Goal: Task Accomplishment & Management: Manage account settings

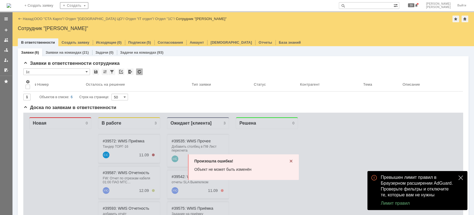
click at [457, 176] on button "close" at bounding box center [460, 177] width 7 height 7
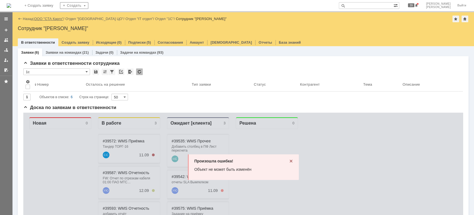
click at [61, 18] on link "ООО "СТА Карго"" at bounding box center [48, 19] width 29 height 4
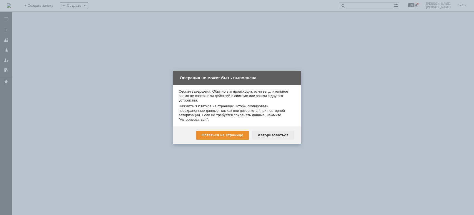
click at [287, 134] on div "Авторизоваться" at bounding box center [273, 134] width 42 height 9
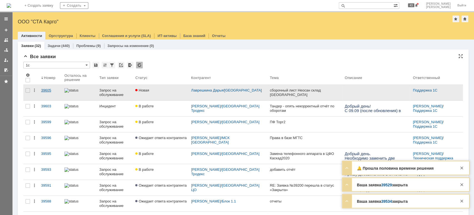
click at [43, 91] on div "39605" at bounding box center [50, 90] width 19 height 4
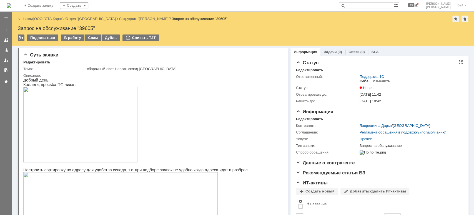
click at [361, 82] on div "Себе" at bounding box center [363, 81] width 9 height 4
click at [74, 38] on div "В работу" at bounding box center [73, 37] width 24 height 7
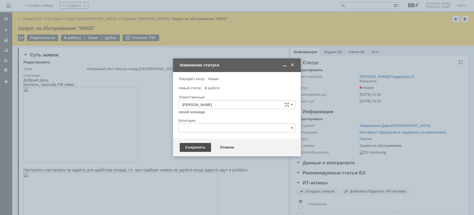
click at [191, 145] on div "Сохранить" at bounding box center [195, 147] width 31 height 9
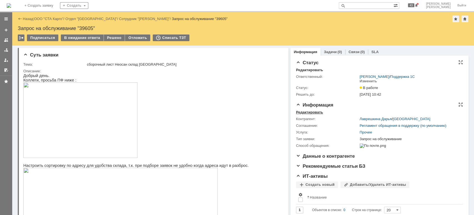
click at [304, 113] on div "Редактировать" at bounding box center [309, 112] width 27 height 4
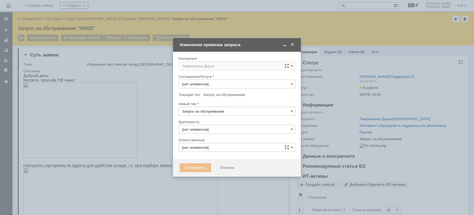
type input "[PERSON_NAME]"
type input "Прочее"
type input "3. Низкая"
type input "[не указано]"
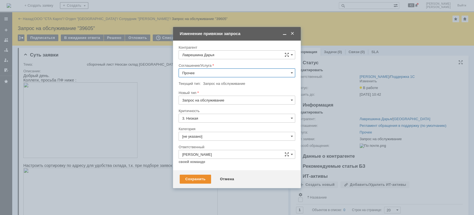
click at [211, 71] on input "Прочее" at bounding box center [236, 72] width 117 height 9
click at [213, 137] on span "WMS Прочее" at bounding box center [236, 136] width 109 height 4
type input "WMS Прочее"
click at [199, 176] on div "Сохранить" at bounding box center [195, 178] width 31 height 9
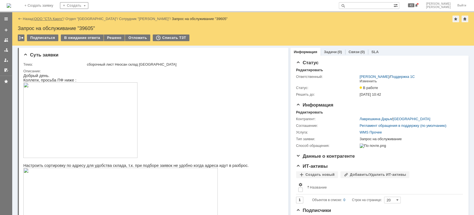
click at [49, 19] on link "ООО "СТА Карго"" at bounding box center [48, 19] width 29 height 4
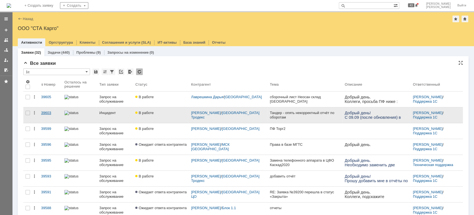
click at [44, 113] on div "39603" at bounding box center [50, 112] width 19 height 4
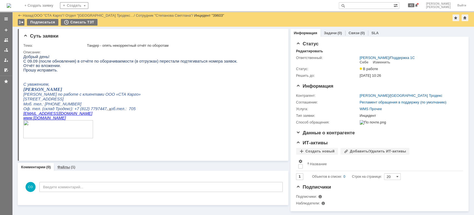
click at [64, 165] on link "Файлы" at bounding box center [63, 167] width 13 height 4
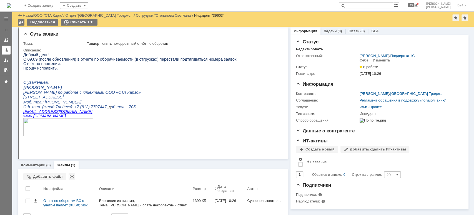
click at [6, 51] on div at bounding box center [6, 50] width 4 height 4
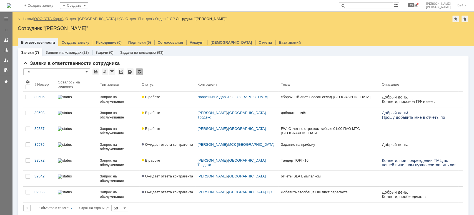
click at [53, 18] on link "ООО "СТА Карго"" at bounding box center [48, 19] width 29 height 4
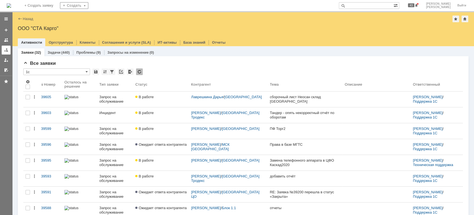
click at [6, 49] on div at bounding box center [6, 50] width 4 height 4
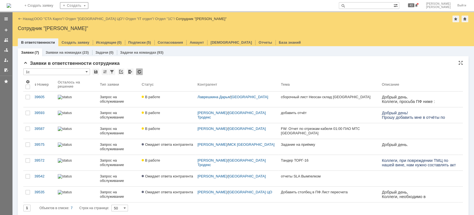
click at [199, 66] on div "Заявки в ответственности сотрудника" at bounding box center [242, 63] width 439 height 6
click at [173, 63] on div "Заявки в ответственности сотрудника" at bounding box center [242, 63] width 439 height 6
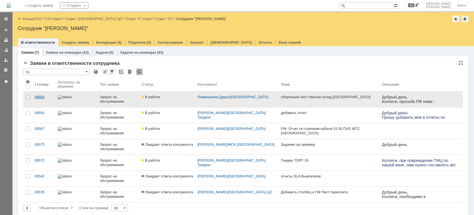
click at [46, 98] on div "39605" at bounding box center [43, 97] width 19 height 4
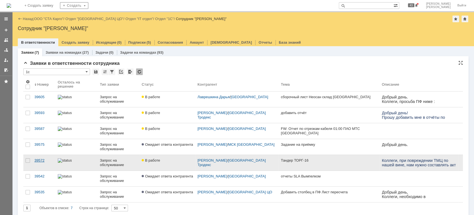
click at [41, 158] on div "39572" at bounding box center [43, 160] width 19 height 4
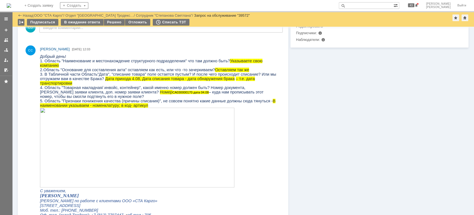
scroll to position [111, 0]
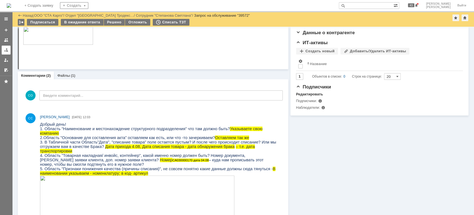
click at [5, 52] on div at bounding box center [6, 50] width 4 height 4
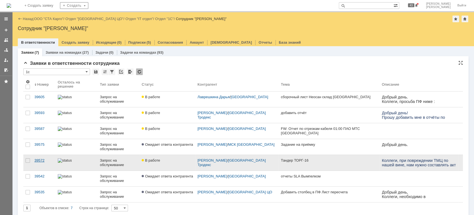
click at [37, 160] on div "39572" at bounding box center [43, 160] width 19 height 4
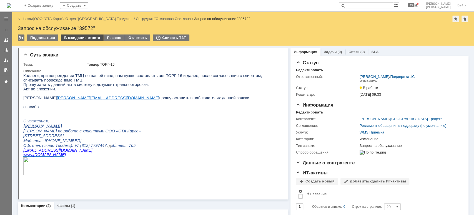
click at [82, 38] on div "В ожидание ответа" at bounding box center [82, 37] width 42 height 7
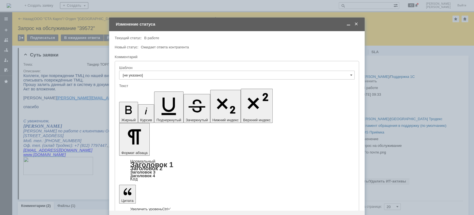
click at [142, 214] on div "Сохранить" at bounding box center [131, 219] width 31 height 9
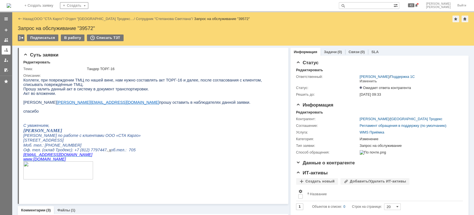
click at [2, 49] on link at bounding box center [6, 50] width 9 height 9
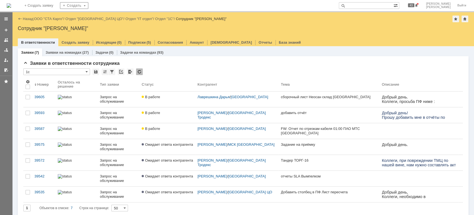
click at [45, 113] on div "39593" at bounding box center [43, 112] width 19 height 4
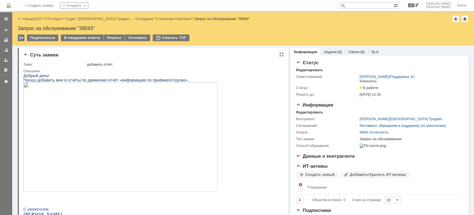
click at [104, 135] on img at bounding box center [120, 136] width 194 height 109
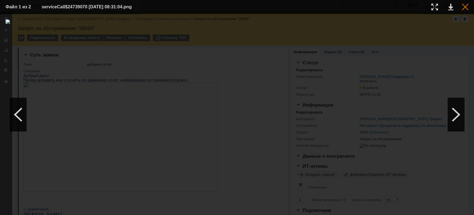
click at [464, 9] on div at bounding box center [464, 7] width 7 height 7
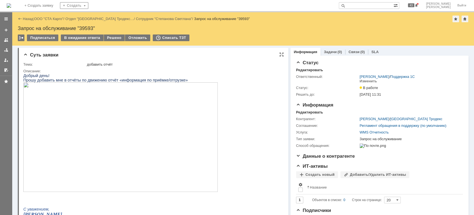
click at [80, 105] on img at bounding box center [120, 136] width 194 height 109
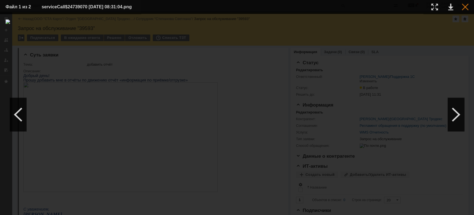
click at [467, 6] on div at bounding box center [464, 7] width 7 height 7
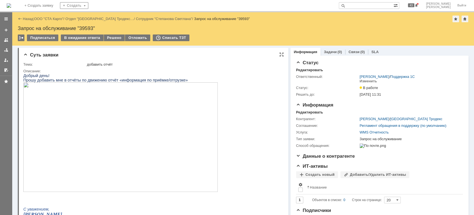
click at [99, 147] on img at bounding box center [120, 136] width 194 height 109
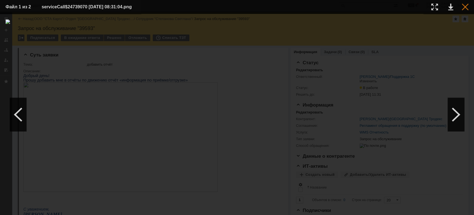
click at [466, 8] on div at bounding box center [464, 7] width 7 height 7
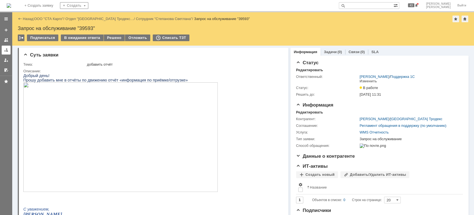
click at [4, 49] on div at bounding box center [6, 50] width 4 height 4
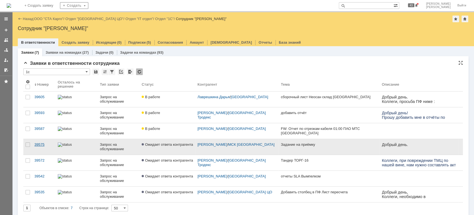
click at [40, 147] on link "39575" at bounding box center [43, 147] width 23 height 16
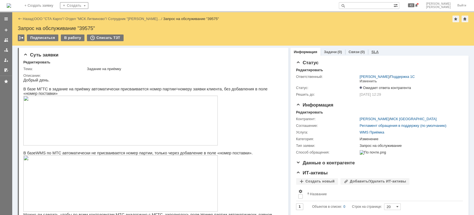
click at [372, 48] on div "SLA" at bounding box center [375, 52] width 14 height 8
click at [45, 20] on link "ООО "СТА Карго"" at bounding box center [48, 19] width 29 height 4
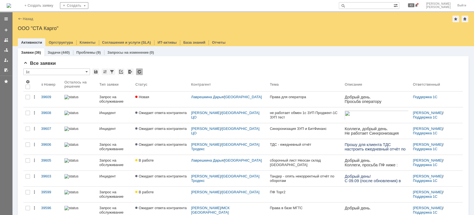
click at [5, 51] on div at bounding box center [6, 50] width 4 height 4
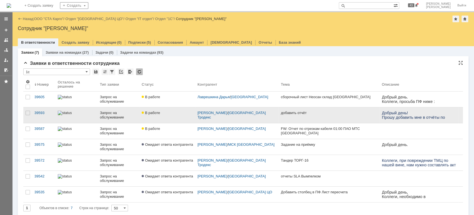
click at [114, 115] on div "Запрос на обслуживание" at bounding box center [118, 114] width 37 height 9
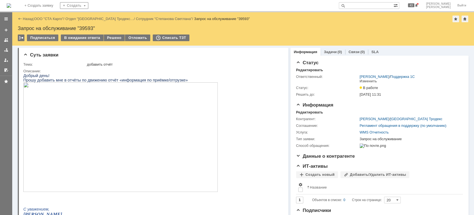
click at [87, 30] on div "Запрос на обслуживание "39593"" at bounding box center [243, 29] width 450 height 6
copy div "39593"
click at [5, 47] on link at bounding box center [6, 50] width 9 height 9
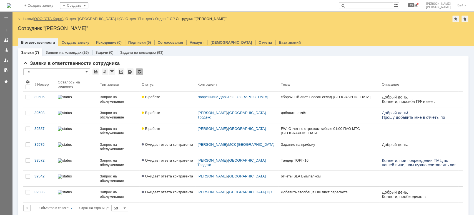
click at [55, 21] on div "Назад | ООО "СТА Карго" / Отдел "[GEOGRAPHIC_DATA] ЦО" / Отдел "IT отдел" / Отд…" at bounding box center [243, 19] width 450 height 7
click at [55, 18] on link "ООО "СТА Карго"" at bounding box center [48, 19] width 29 height 4
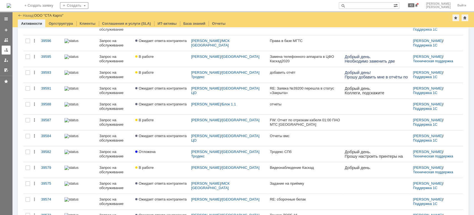
click at [4, 48] on div at bounding box center [6, 50] width 4 height 4
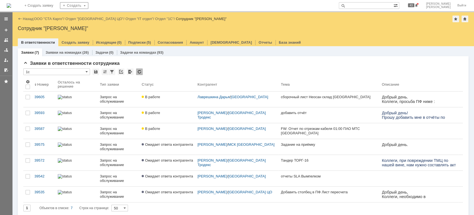
click at [57, 18] on link "ООО "СТА Карго"" at bounding box center [48, 19] width 29 height 4
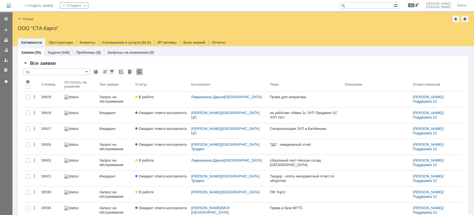
click at [6, 49] on div at bounding box center [6, 50] width 4 height 4
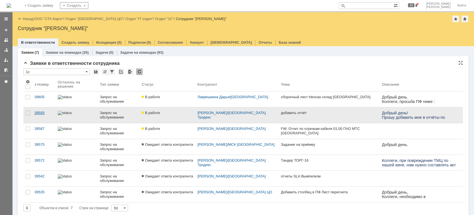
click at [46, 117] on link "39593" at bounding box center [43, 115] width 23 height 16
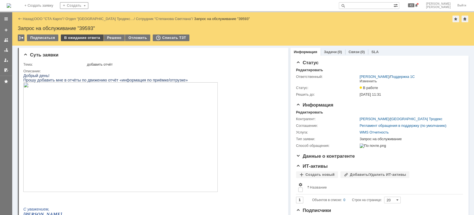
click at [89, 38] on div "В ожидание ответа" at bounding box center [82, 37] width 42 height 7
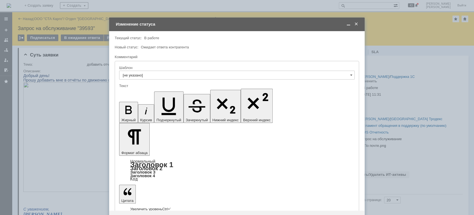
click at [124, 214] on div "Сохранить" at bounding box center [131, 219] width 31 height 9
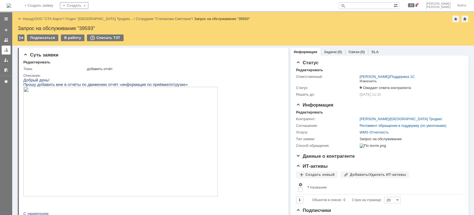
click at [6, 51] on div at bounding box center [6, 50] width 4 height 4
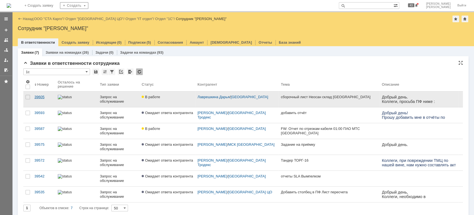
click at [36, 98] on div "39605" at bounding box center [43, 97] width 19 height 4
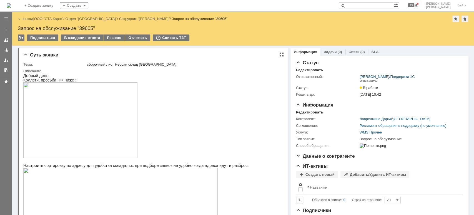
scroll to position [37, 0]
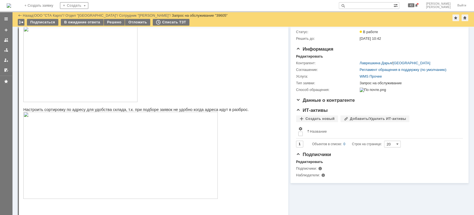
click at [110, 169] on img at bounding box center [120, 155] width 194 height 87
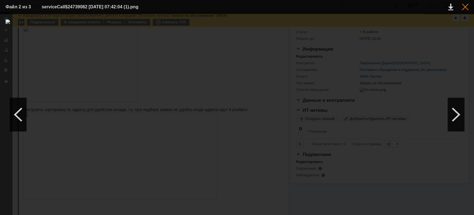
click at [465, 6] on div at bounding box center [464, 7] width 7 height 7
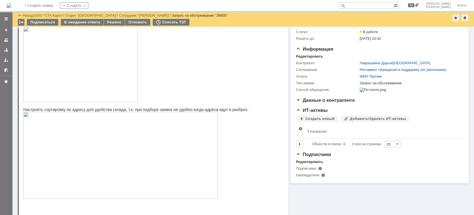
scroll to position [0, 0]
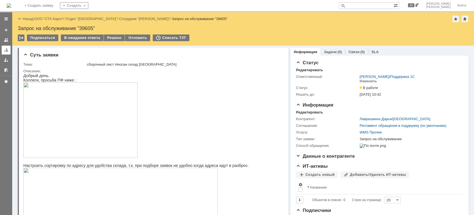
click at [3, 51] on link at bounding box center [6, 50] width 9 height 9
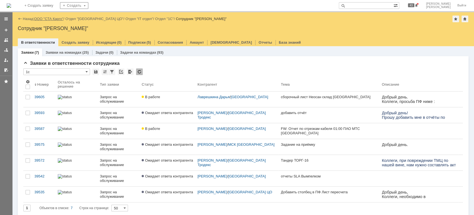
click at [53, 18] on link "ООО "СТА Карго"" at bounding box center [48, 19] width 29 height 4
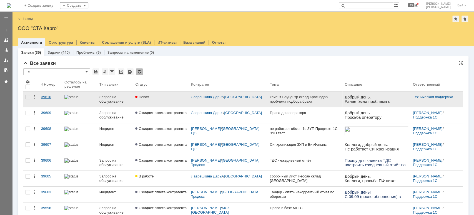
click at [44, 97] on div "39610" at bounding box center [50, 97] width 19 height 4
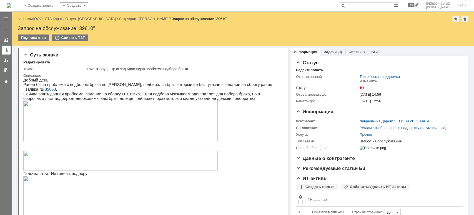
click at [7, 48] on div at bounding box center [6, 50] width 4 height 4
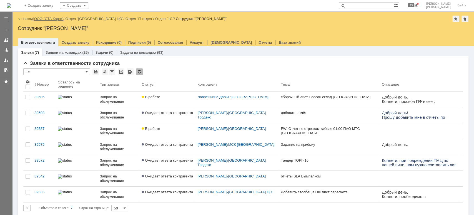
click at [53, 18] on link "ООО "СТА Карго"" at bounding box center [48, 19] width 29 height 4
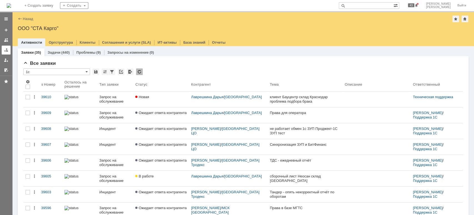
click at [10, 47] on link at bounding box center [6, 50] width 9 height 9
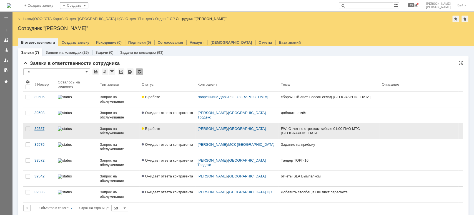
click at [40, 130] on div "39587" at bounding box center [43, 128] width 19 height 4
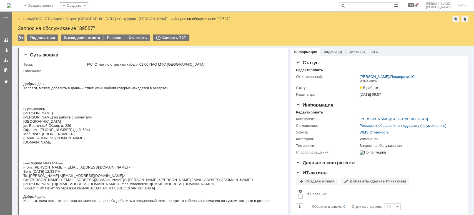
click at [362, 2] on input "text" at bounding box center [366, 5] width 55 height 7
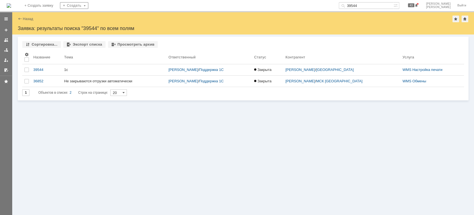
drag, startPoint x: 377, startPoint y: 6, endPoint x: 356, endPoint y: 4, distance: 21.7
click at [356, 4] on div "39544" at bounding box center [366, 5] width 55 height 7
type input "39571"
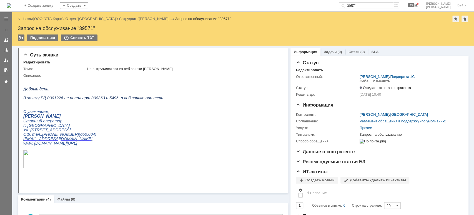
click at [4, 49] on div at bounding box center [6, 50] width 4 height 4
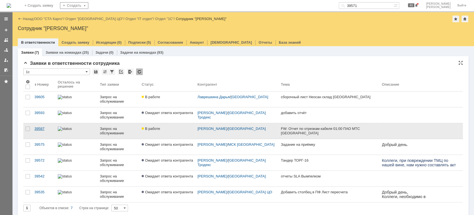
click at [38, 128] on div "39587" at bounding box center [43, 128] width 19 height 4
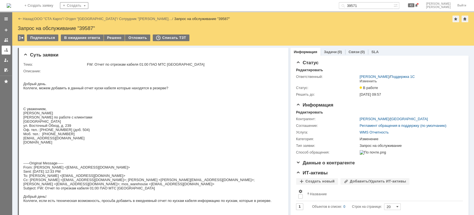
click at [2, 47] on link at bounding box center [6, 50] width 9 height 9
